Goal: Transaction & Acquisition: Purchase product/service

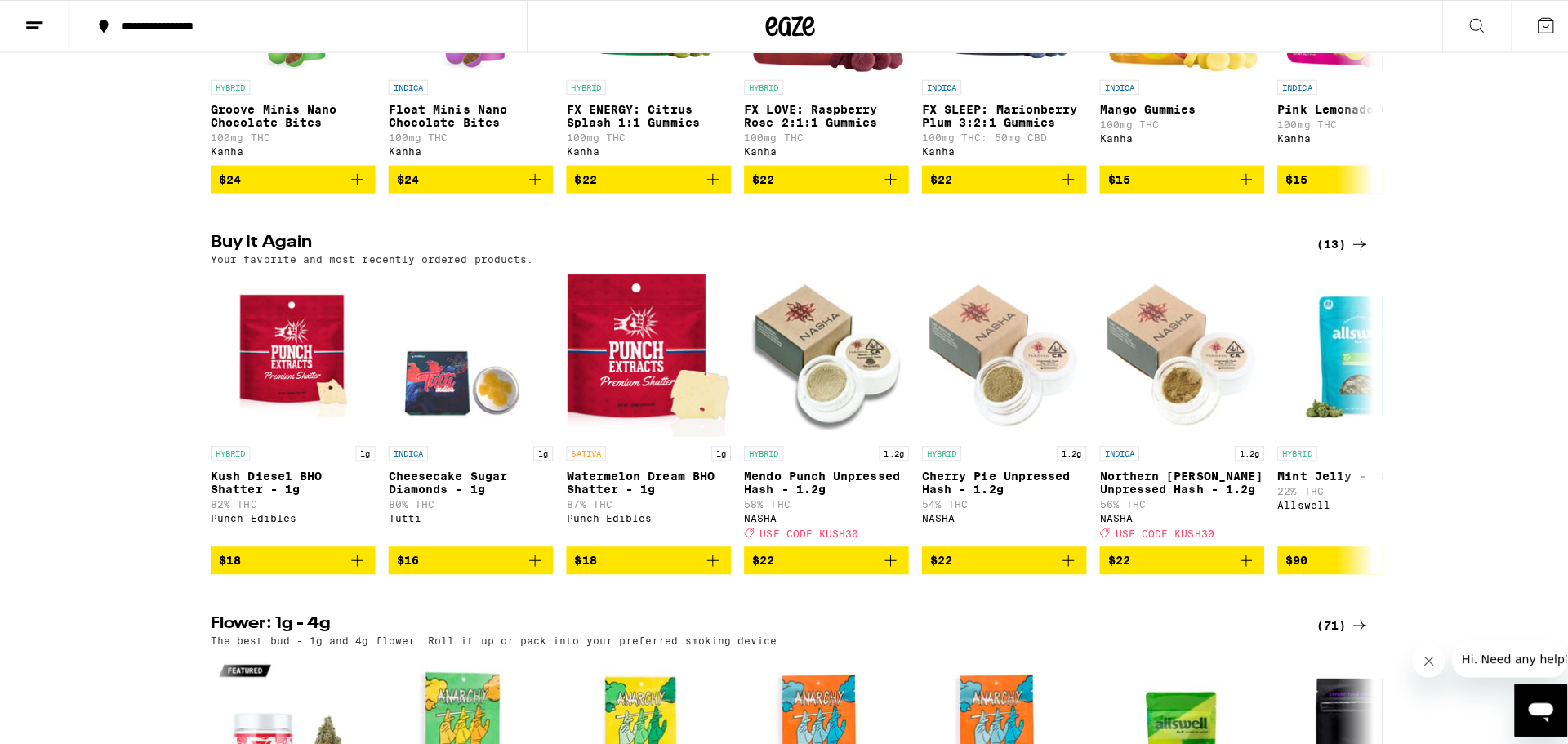
scroll to position [1143, 0]
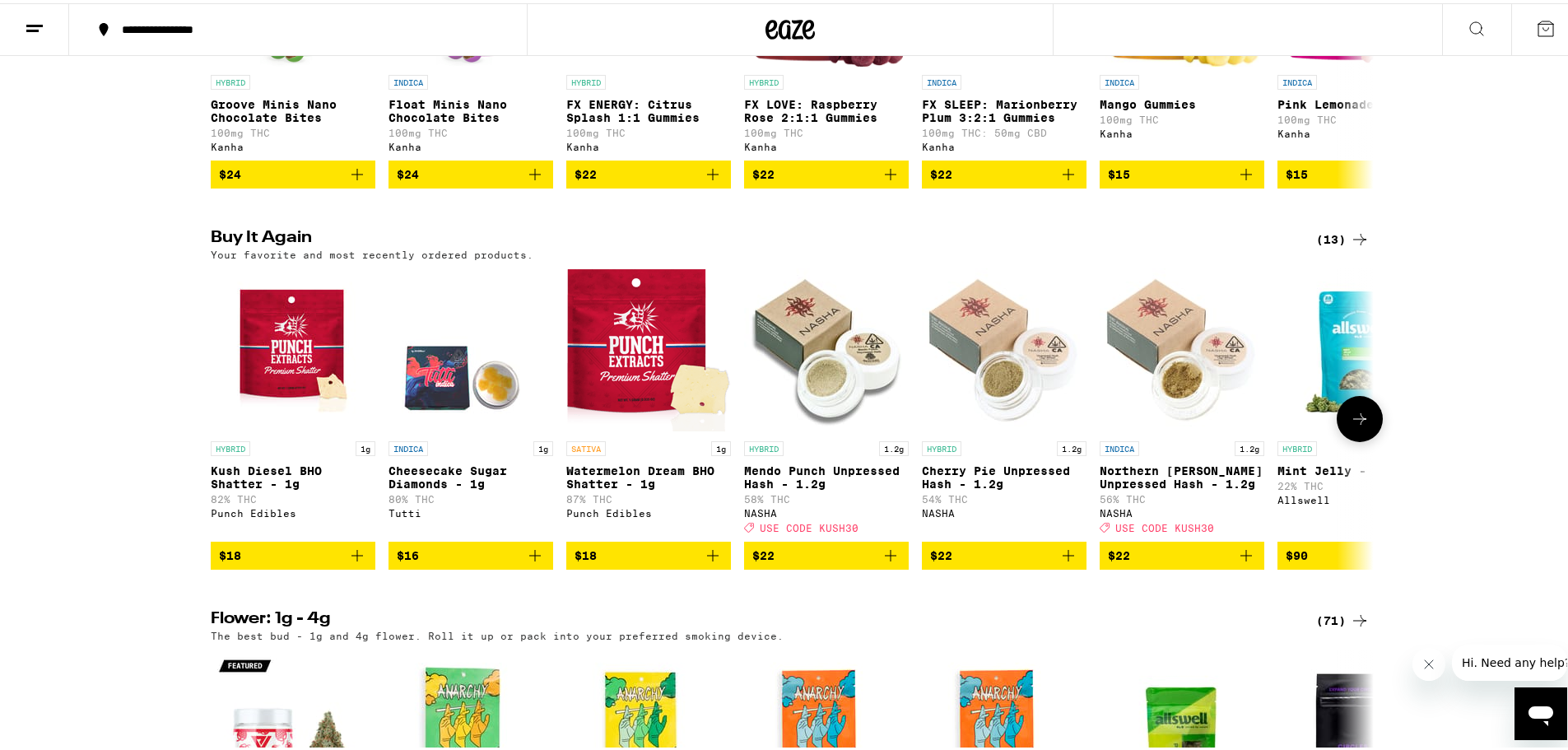
click at [1111, 516] on div "NASHA" at bounding box center [1182, 509] width 165 height 10
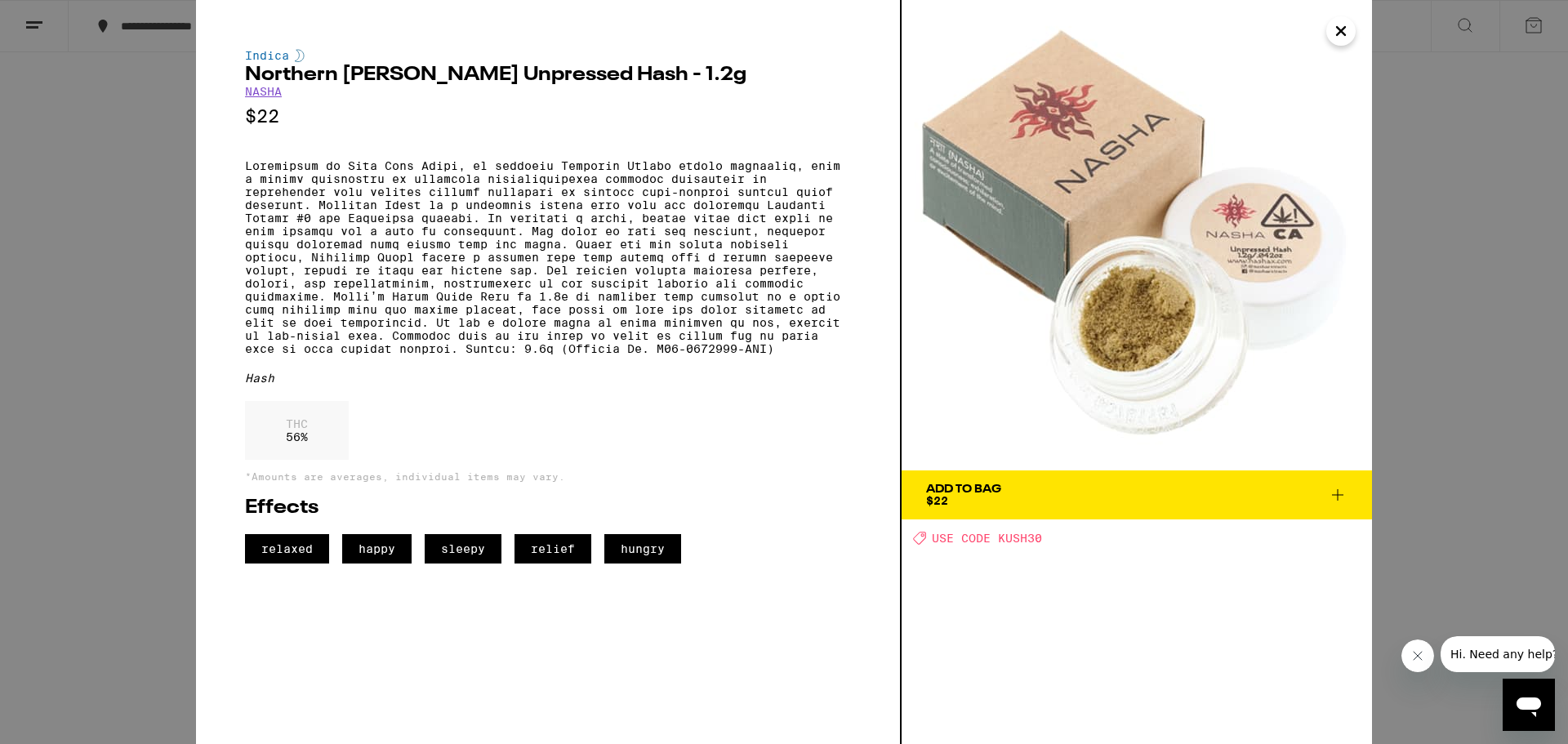
click at [272, 97] on link "NASHA" at bounding box center [263, 91] width 37 height 13
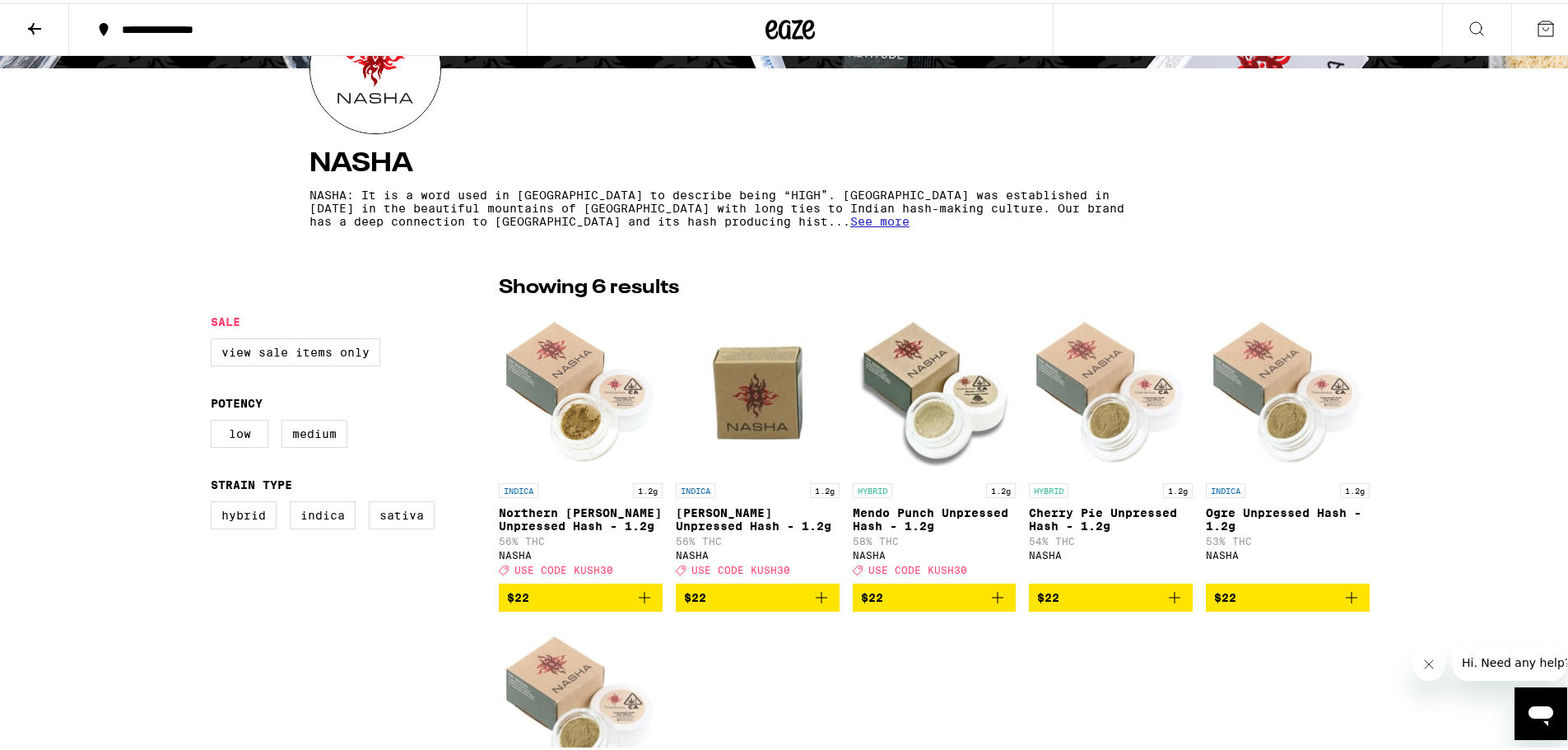
scroll to position [494, 0]
